Goal: Task Accomplishment & Management: Use online tool/utility

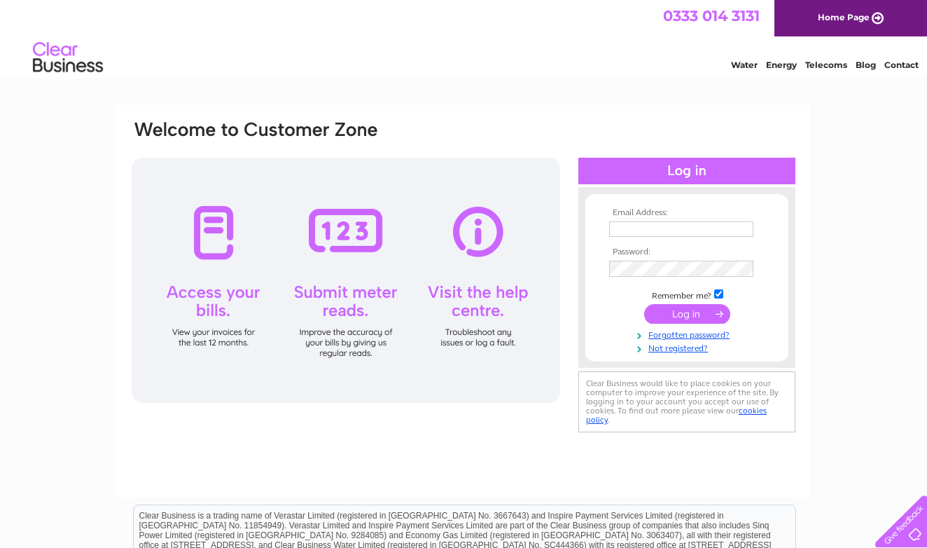
click at [351, 242] on div at bounding box center [346, 280] width 429 height 245
click at [351, 346] on div at bounding box center [346, 280] width 429 height 245
click at [751, 62] on link "Water" at bounding box center [744, 65] width 27 height 11
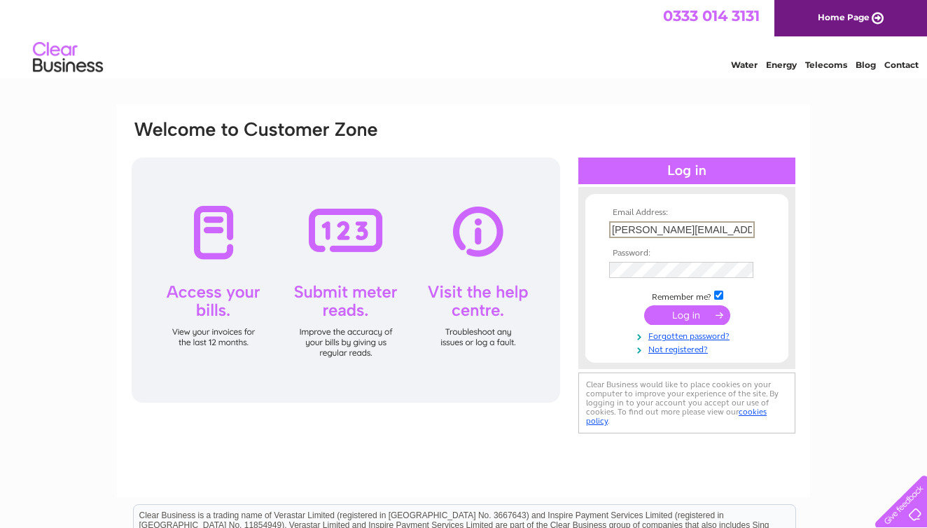
type input "[PERSON_NAME][EMAIL_ADDRESS][DOMAIN_NAME]"
click at [674, 314] on input "submit" at bounding box center [687, 315] width 86 height 20
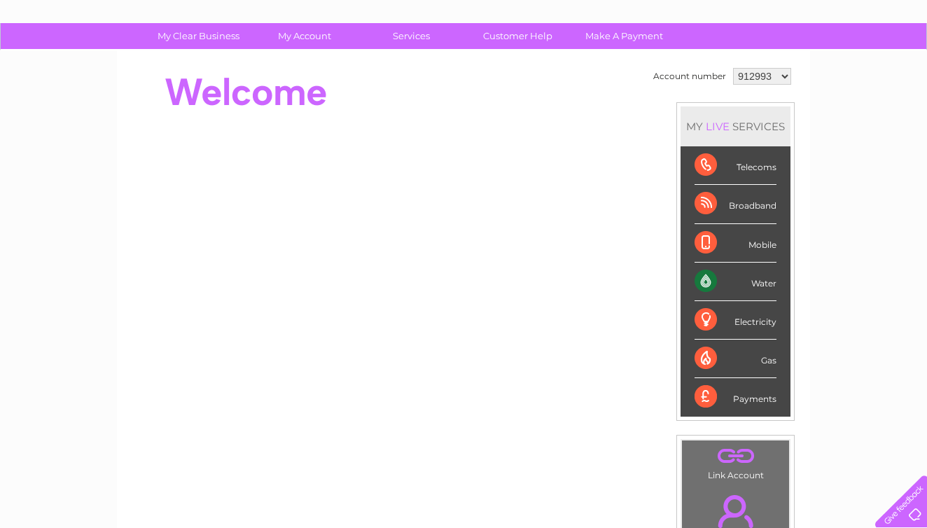
scroll to position [85, 0]
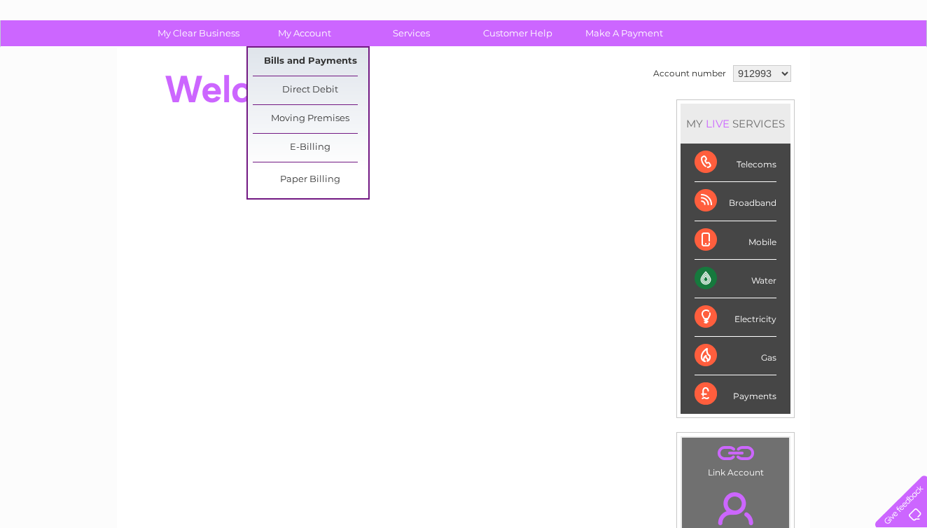
click at [305, 59] on link "Bills and Payments" at bounding box center [311, 62] width 116 height 28
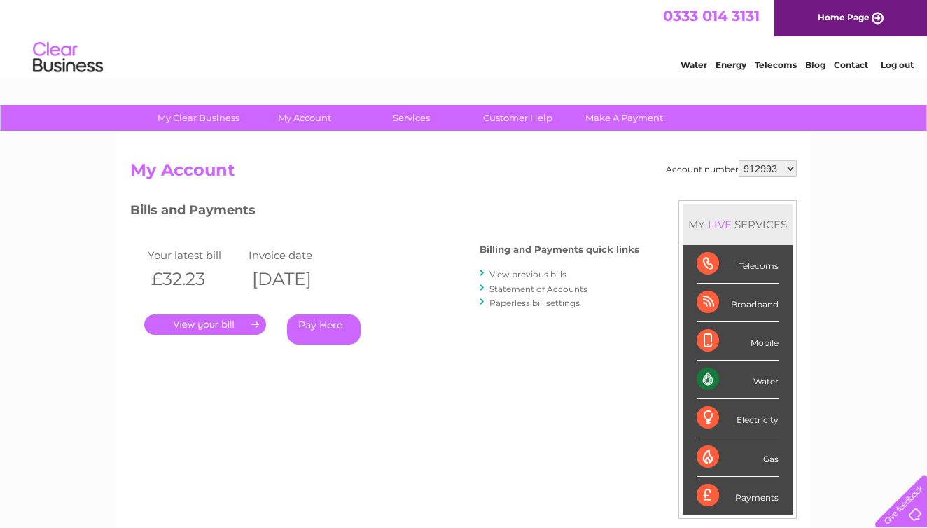
click at [209, 319] on link "." at bounding box center [205, 324] width 122 height 20
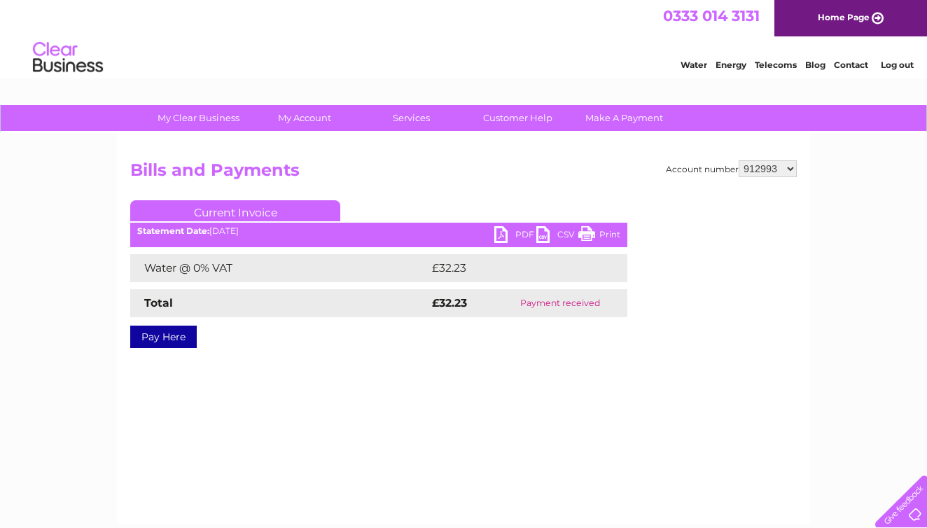
click at [498, 231] on link "PDF" at bounding box center [515, 236] width 42 height 20
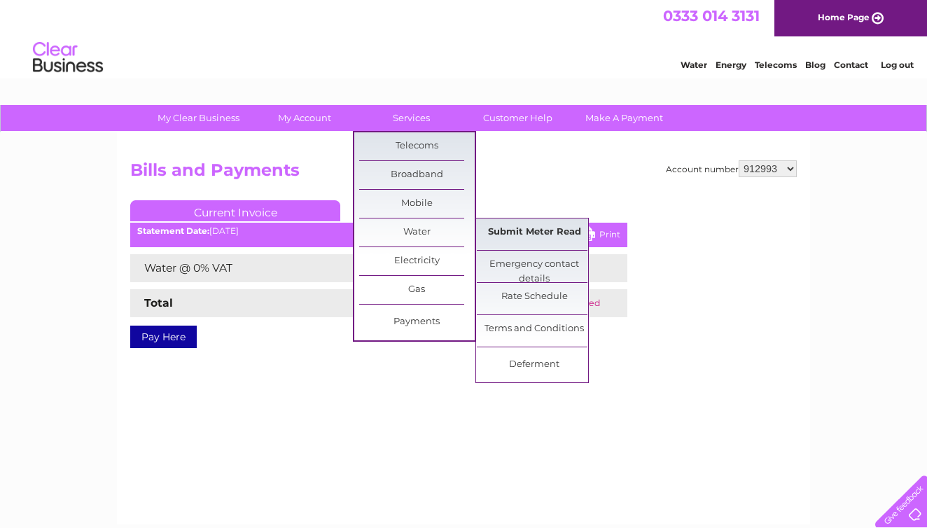
click at [530, 229] on link "Submit Meter Read" at bounding box center [535, 232] width 116 height 28
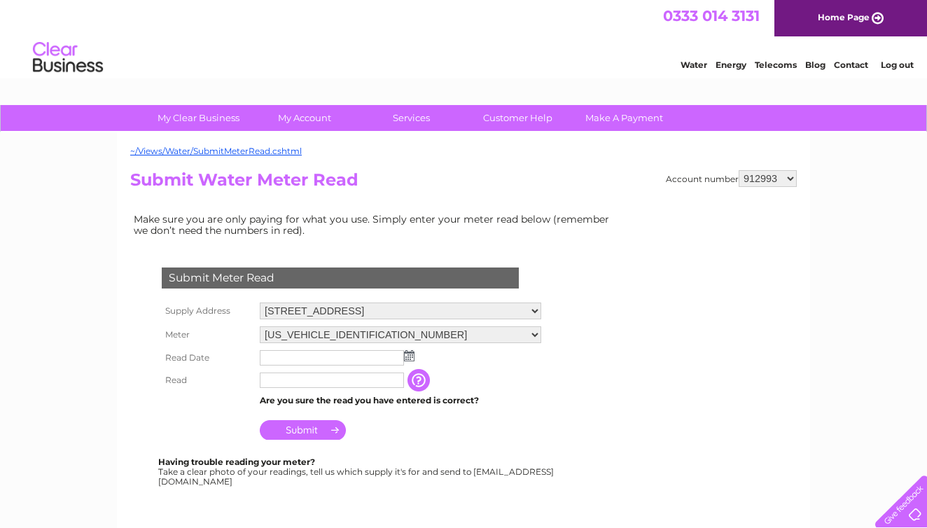
click at [412, 352] on img at bounding box center [409, 355] width 11 height 11
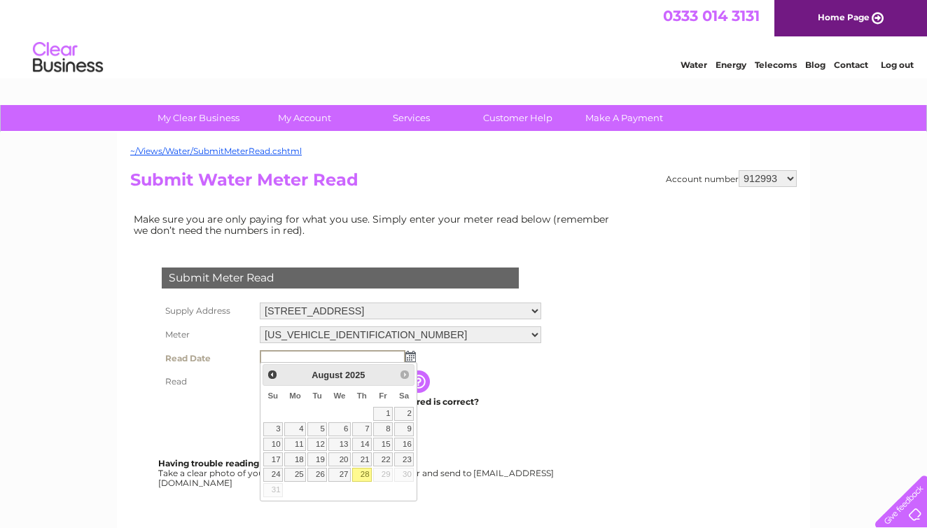
click at [363, 471] on link "28" at bounding box center [362, 475] width 20 height 14
type input "2025/08/28"
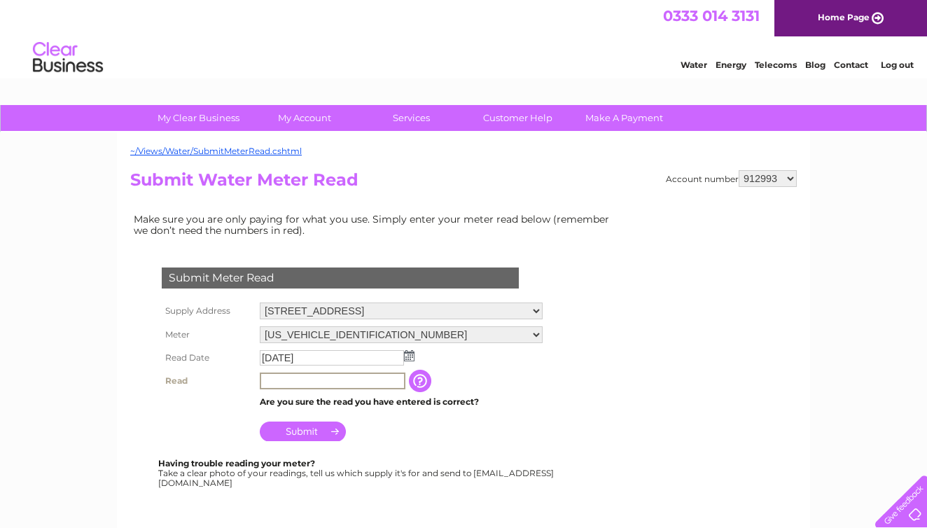
click at [279, 376] on input "text" at bounding box center [333, 381] width 146 height 17
click at [275, 377] on input "text" at bounding box center [333, 381] width 146 height 17
type input "0080"
click at [421, 378] on input "button" at bounding box center [420, 380] width 25 height 22
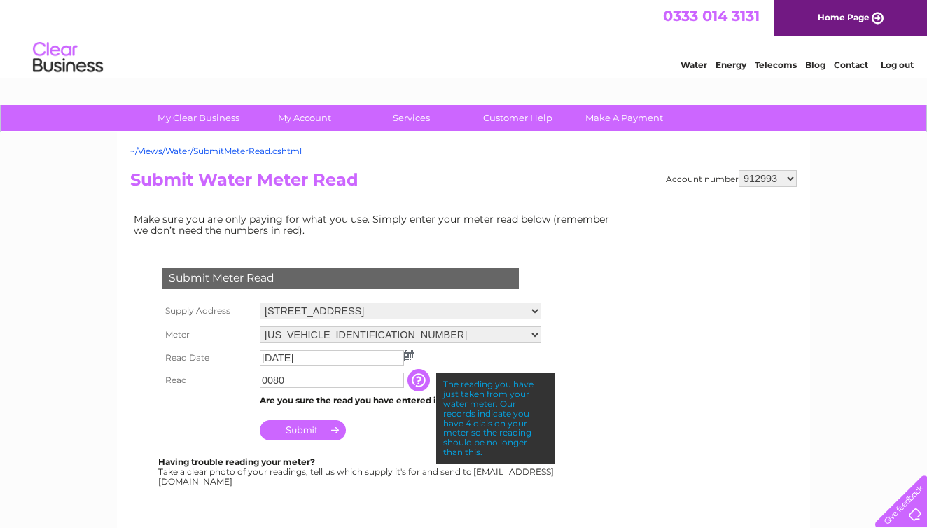
click at [413, 429] on td "Submit" at bounding box center [400, 427] width 288 height 34
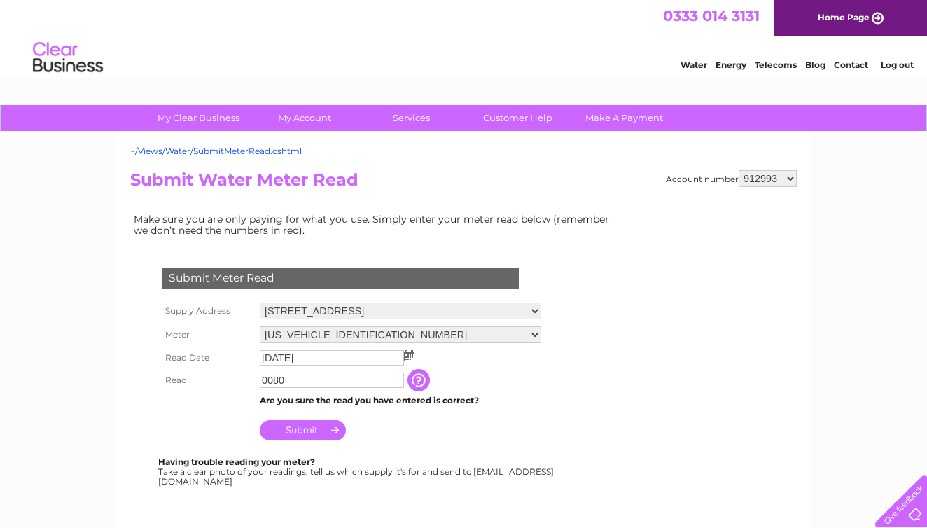
click at [303, 424] on input "Submit" at bounding box center [303, 430] width 86 height 20
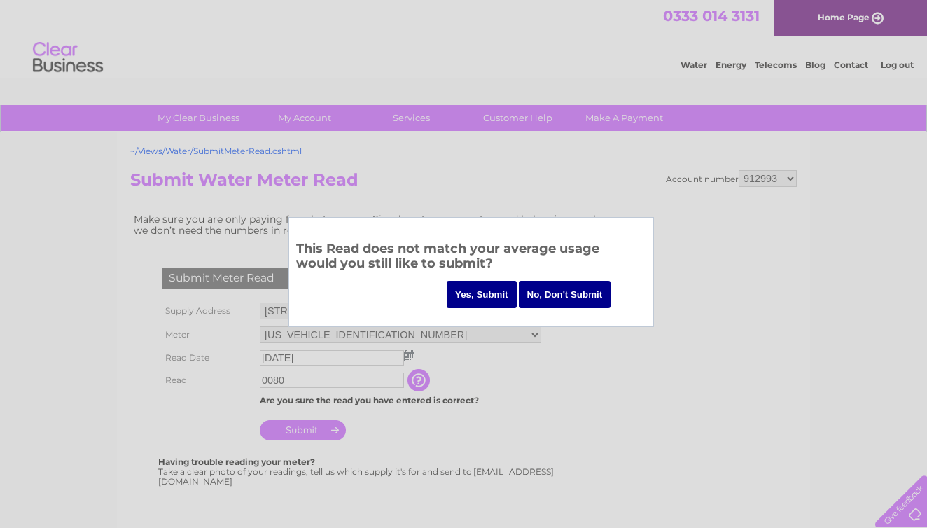
click at [479, 289] on input "Yes, Submit" at bounding box center [482, 294] width 70 height 27
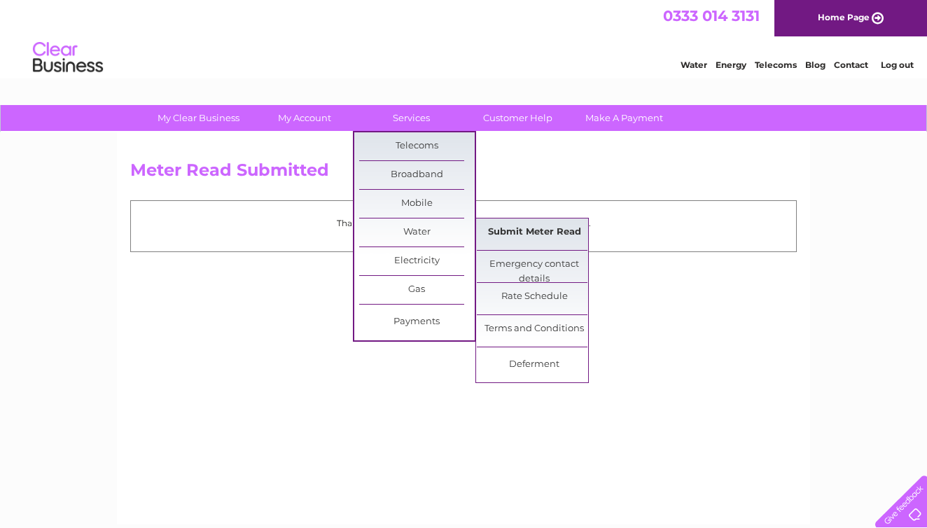
click at [548, 230] on link "Submit Meter Read" at bounding box center [535, 232] width 116 height 28
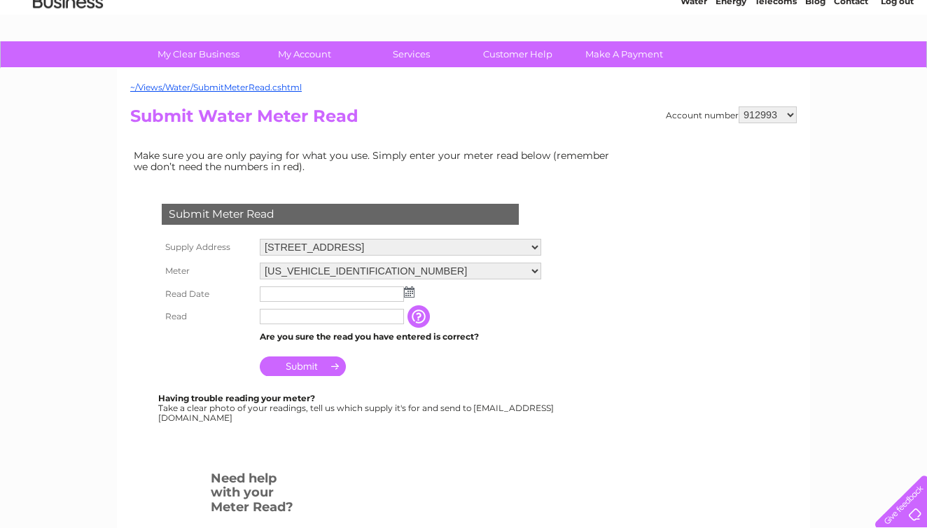
scroll to position [76, 0]
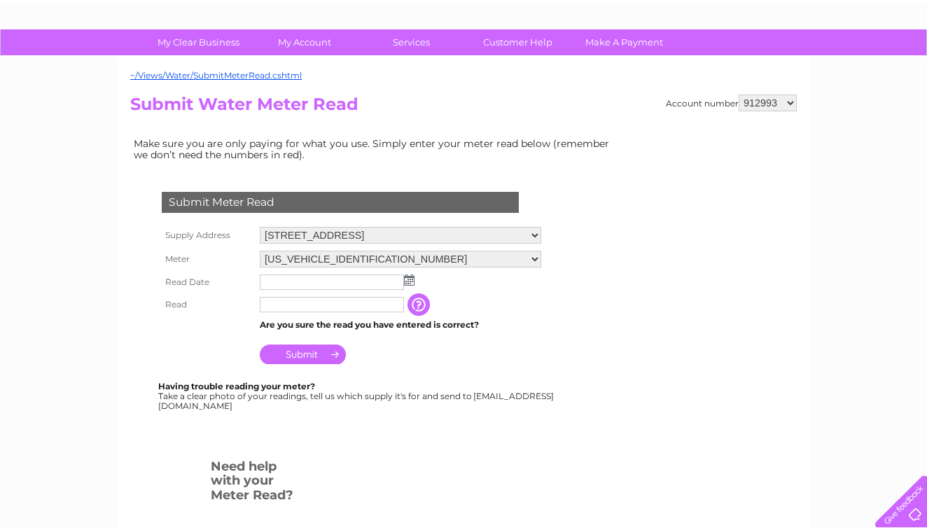
click at [415, 296] on input "button" at bounding box center [420, 304] width 25 height 22
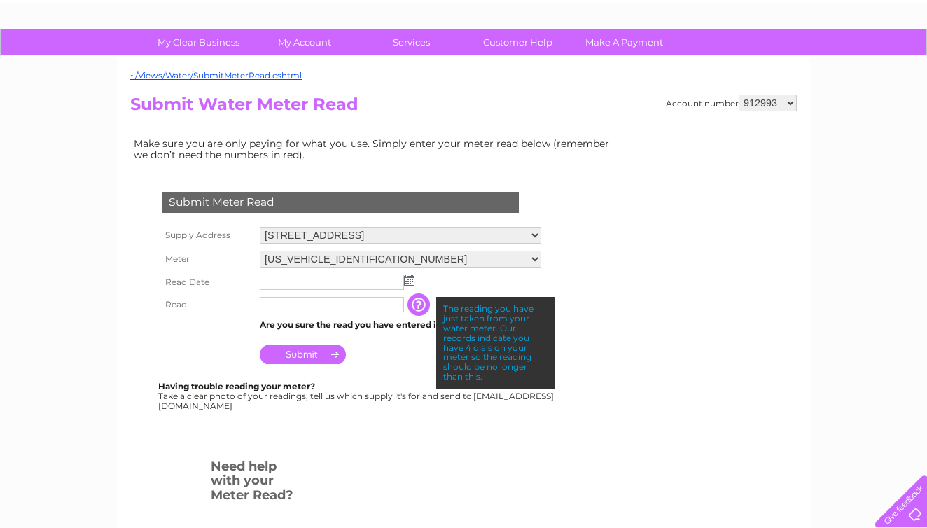
click at [543, 425] on div at bounding box center [343, 439] width 426 height 28
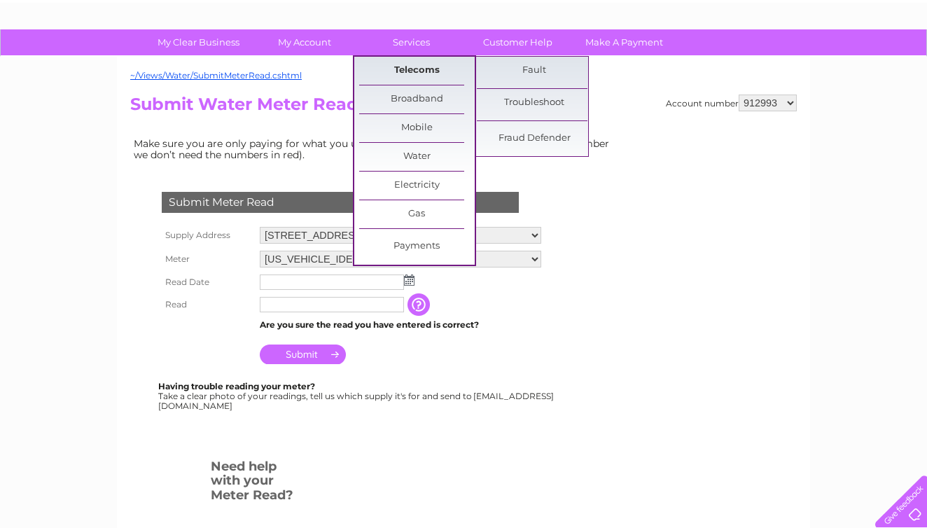
click at [411, 67] on link "Telecoms" at bounding box center [417, 71] width 116 height 28
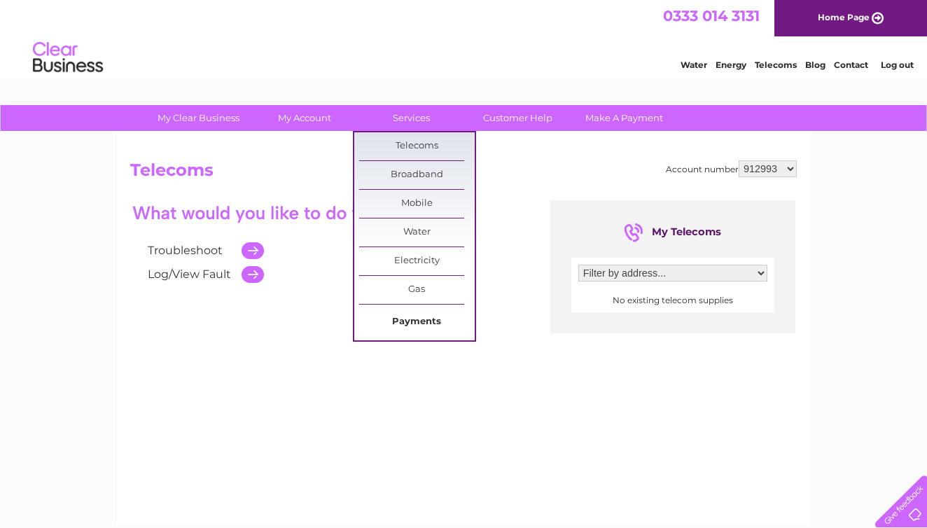
click at [423, 323] on link "Payments" at bounding box center [417, 322] width 116 height 28
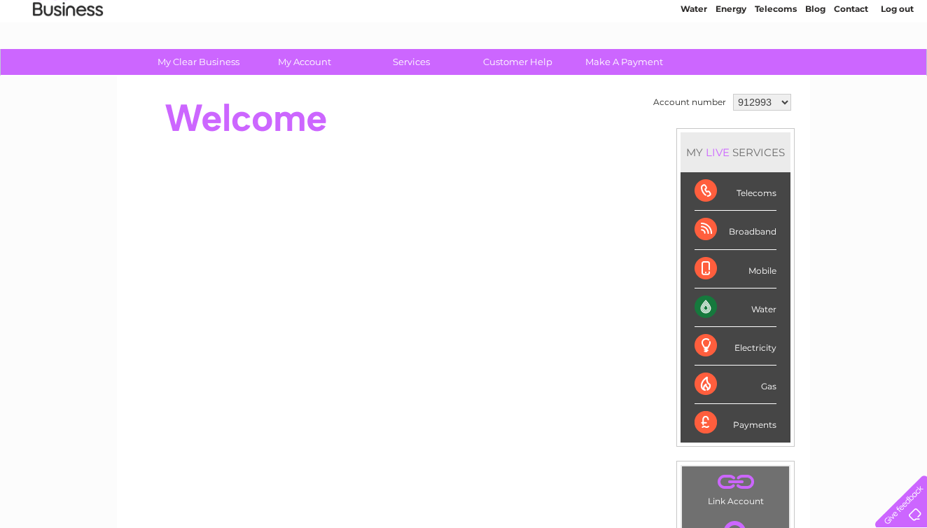
scroll to position [57, 0]
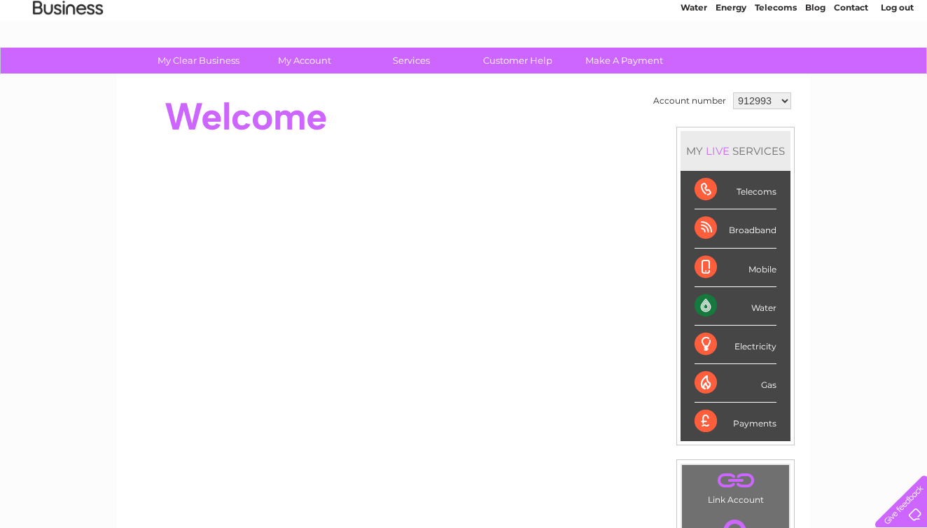
click at [704, 189] on div "Telecoms" at bounding box center [736, 190] width 82 height 39
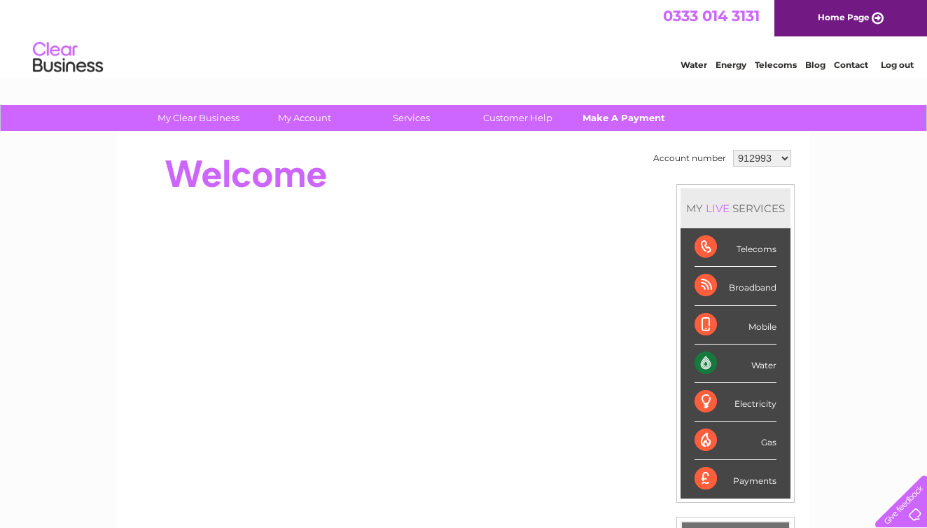
scroll to position [0, 0]
click at [784, 64] on link "Telecoms" at bounding box center [776, 65] width 42 height 11
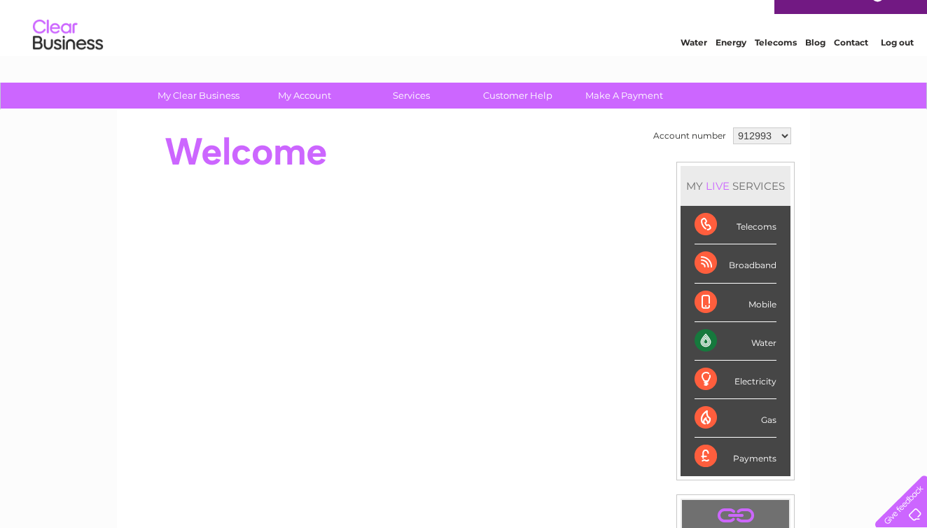
scroll to position [22, 0]
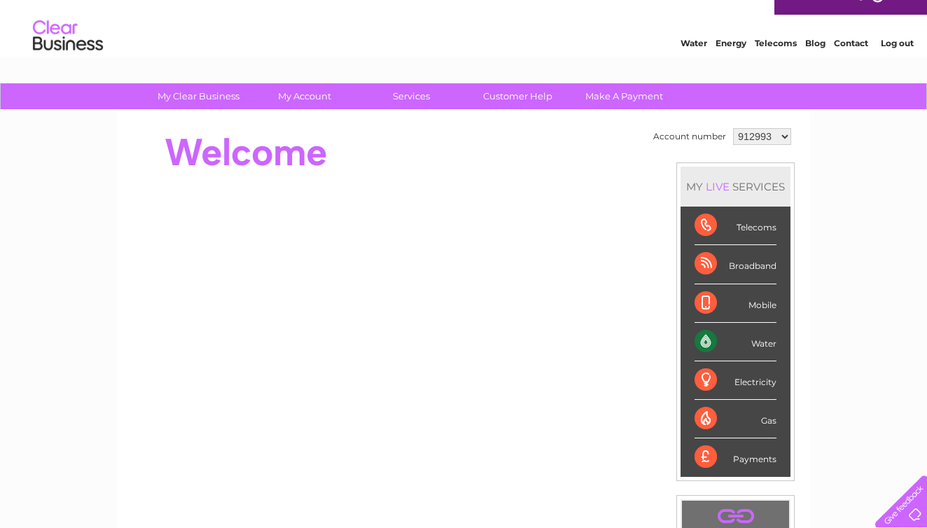
select select "1053334"
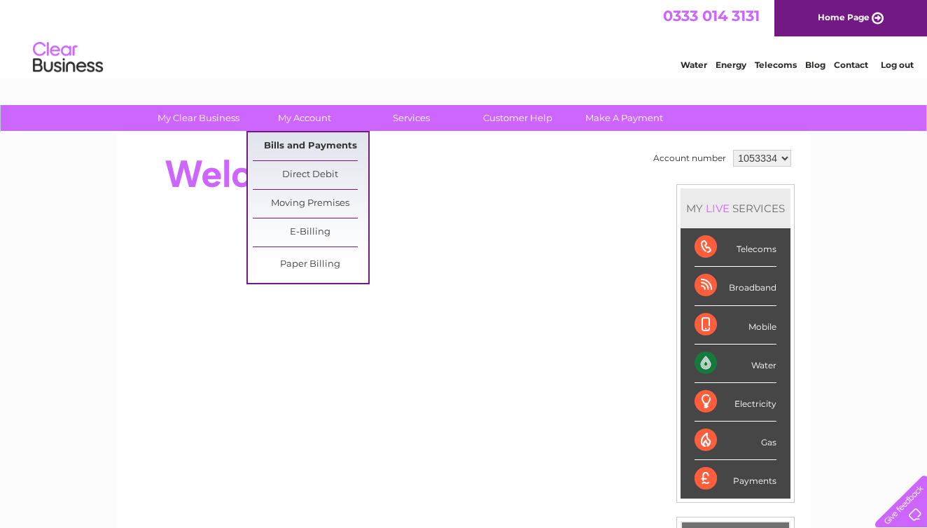
click at [298, 146] on link "Bills and Payments" at bounding box center [311, 146] width 116 height 28
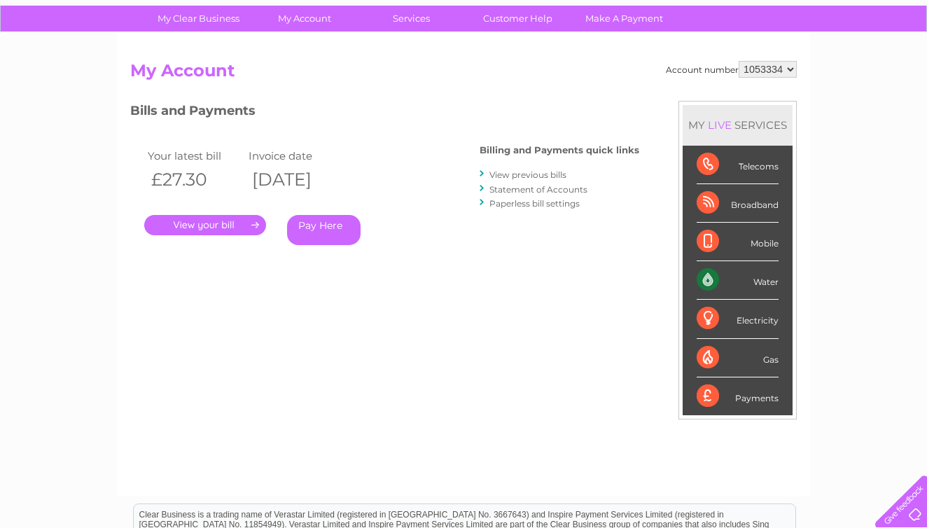
scroll to position [99, 0]
click at [211, 221] on link "." at bounding box center [205, 225] width 122 height 20
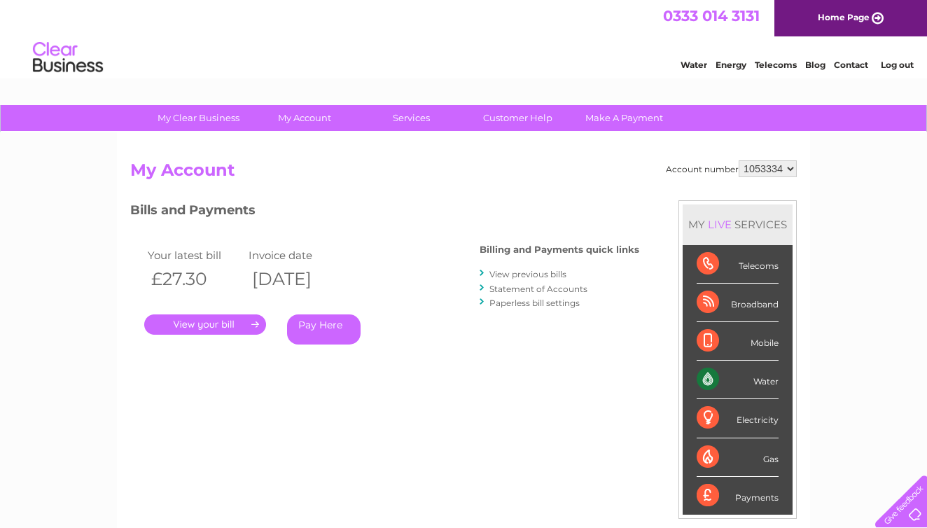
scroll to position [0, 0]
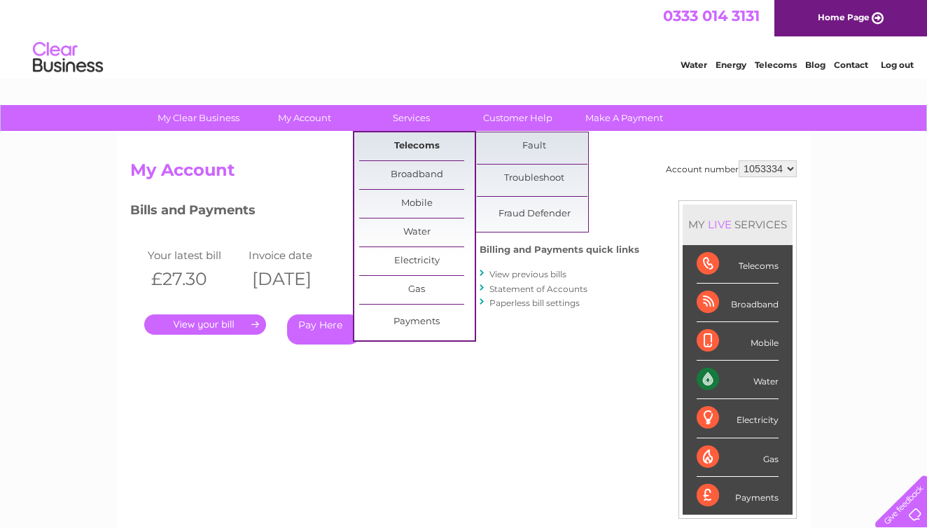
click at [415, 142] on link "Telecoms" at bounding box center [417, 146] width 116 height 28
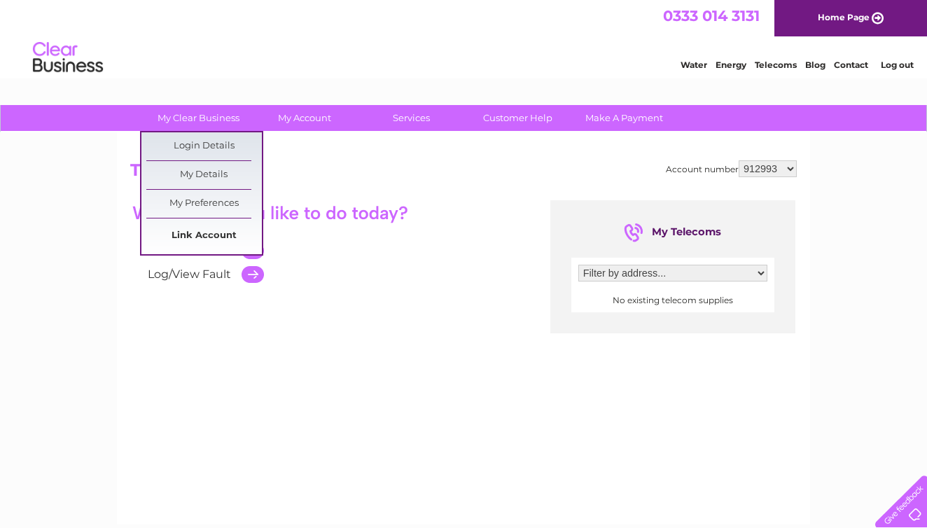
click at [223, 232] on link "Link Account" at bounding box center [204, 236] width 116 height 28
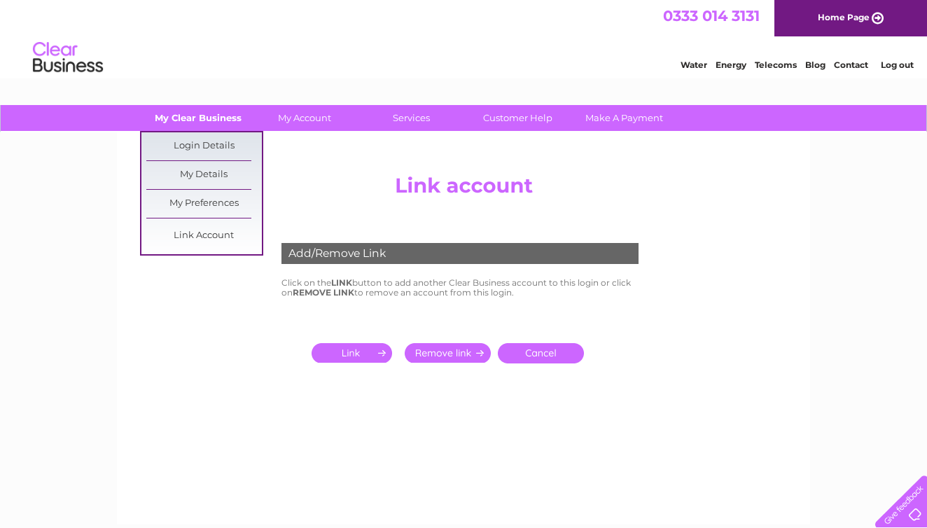
click at [182, 113] on link "My Clear Business" at bounding box center [199, 118] width 116 height 26
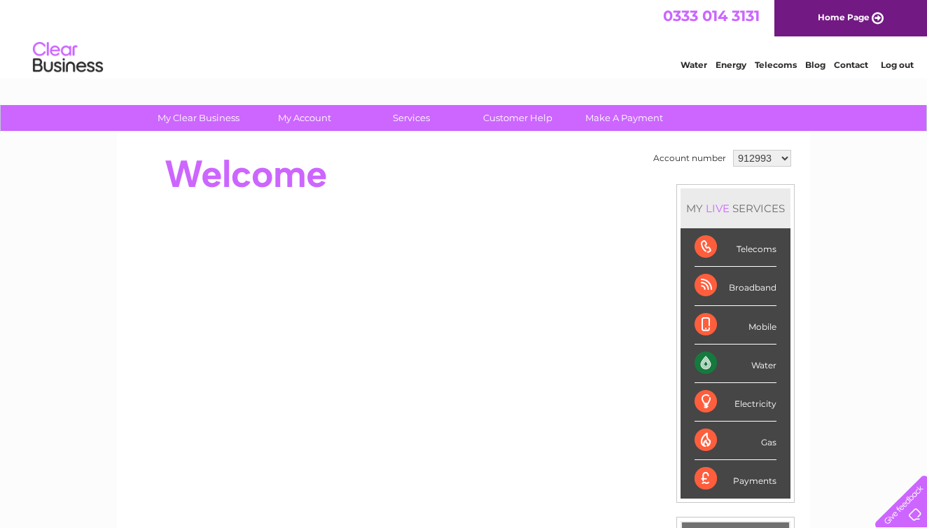
select select "1053334"
click at [295, 113] on link "My Account" at bounding box center [305, 118] width 116 height 26
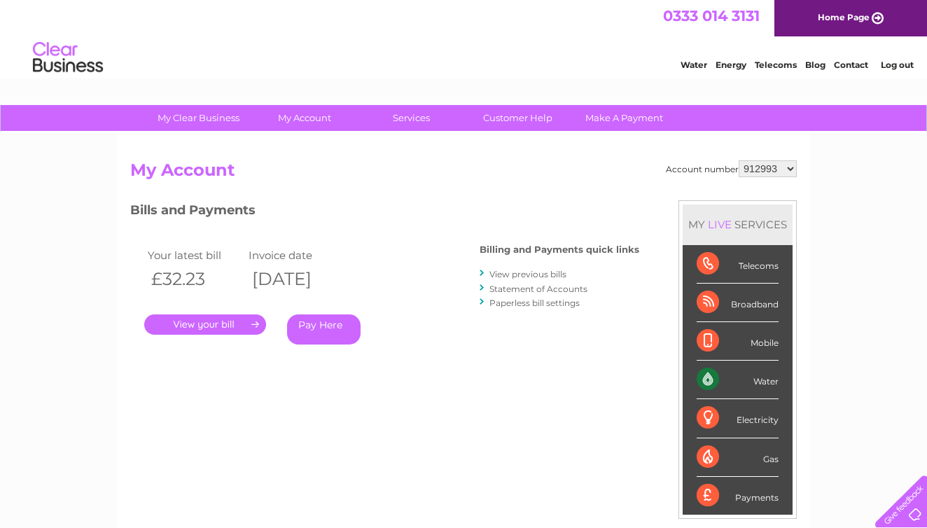
click at [199, 321] on link "." at bounding box center [205, 324] width 122 height 20
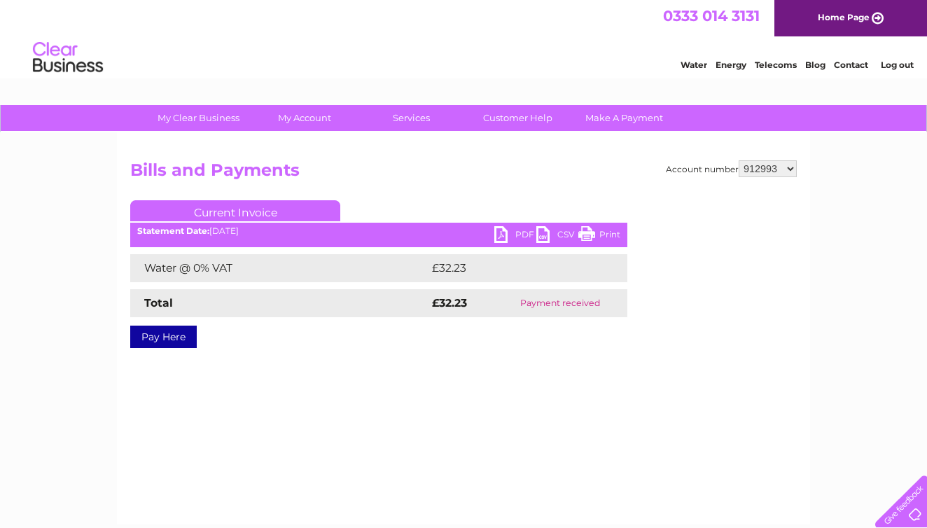
click at [497, 236] on link "PDF" at bounding box center [515, 236] width 42 height 20
